Goal: Navigation & Orientation: Find specific page/section

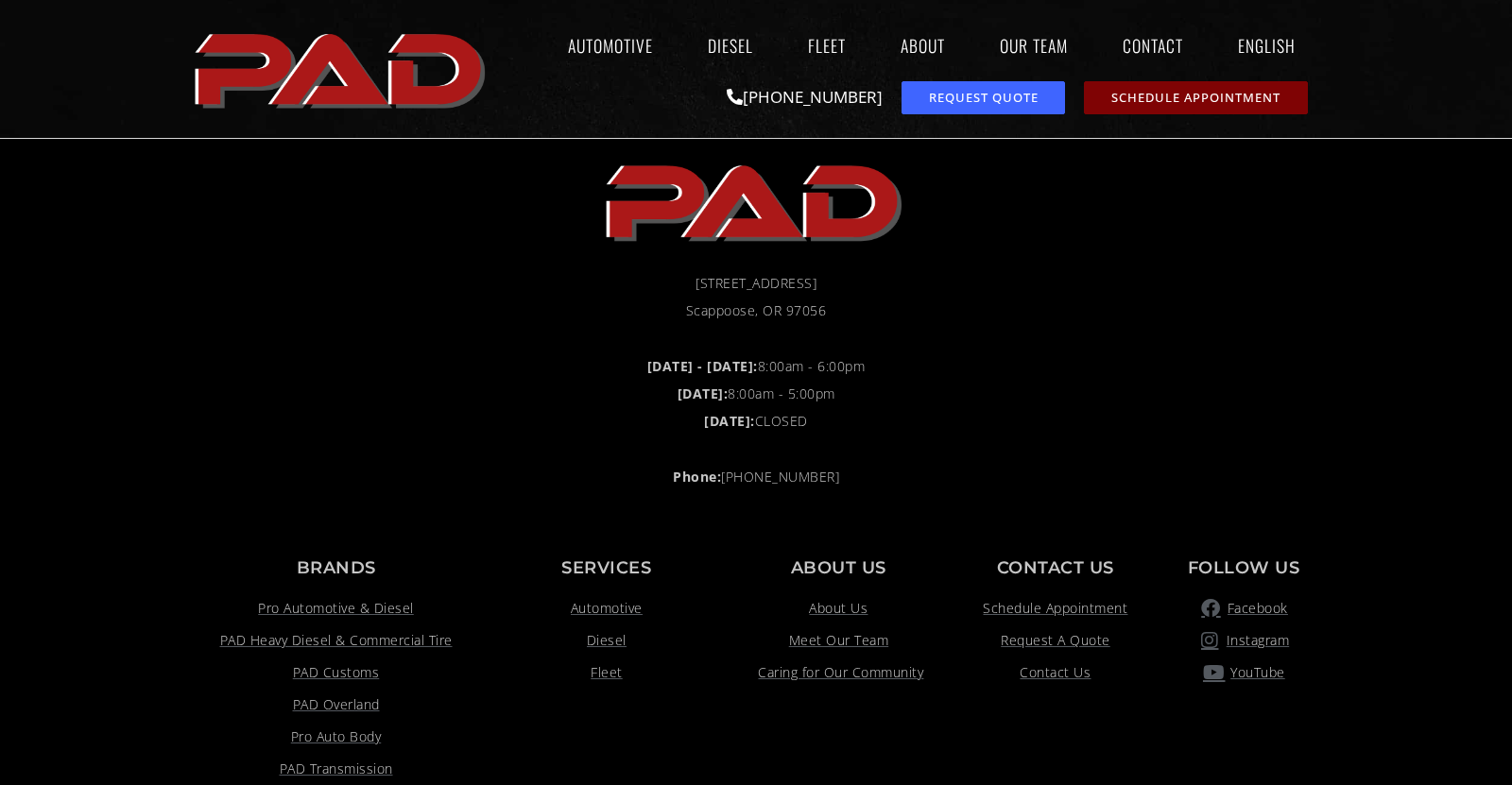
scroll to position [2223, 0]
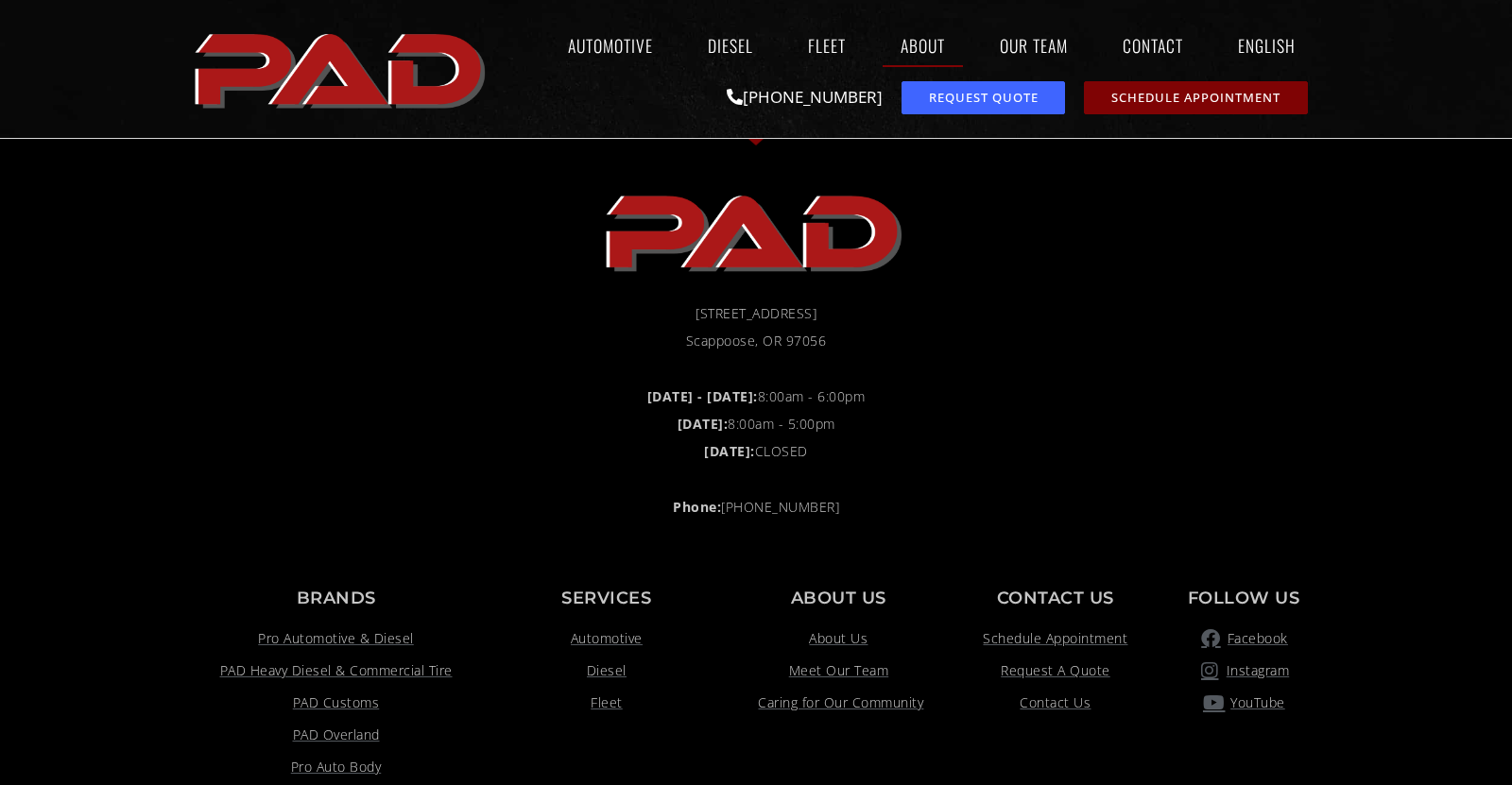
scroll to position [2260, 0]
